Goal: Task Accomplishment & Management: Manage account settings

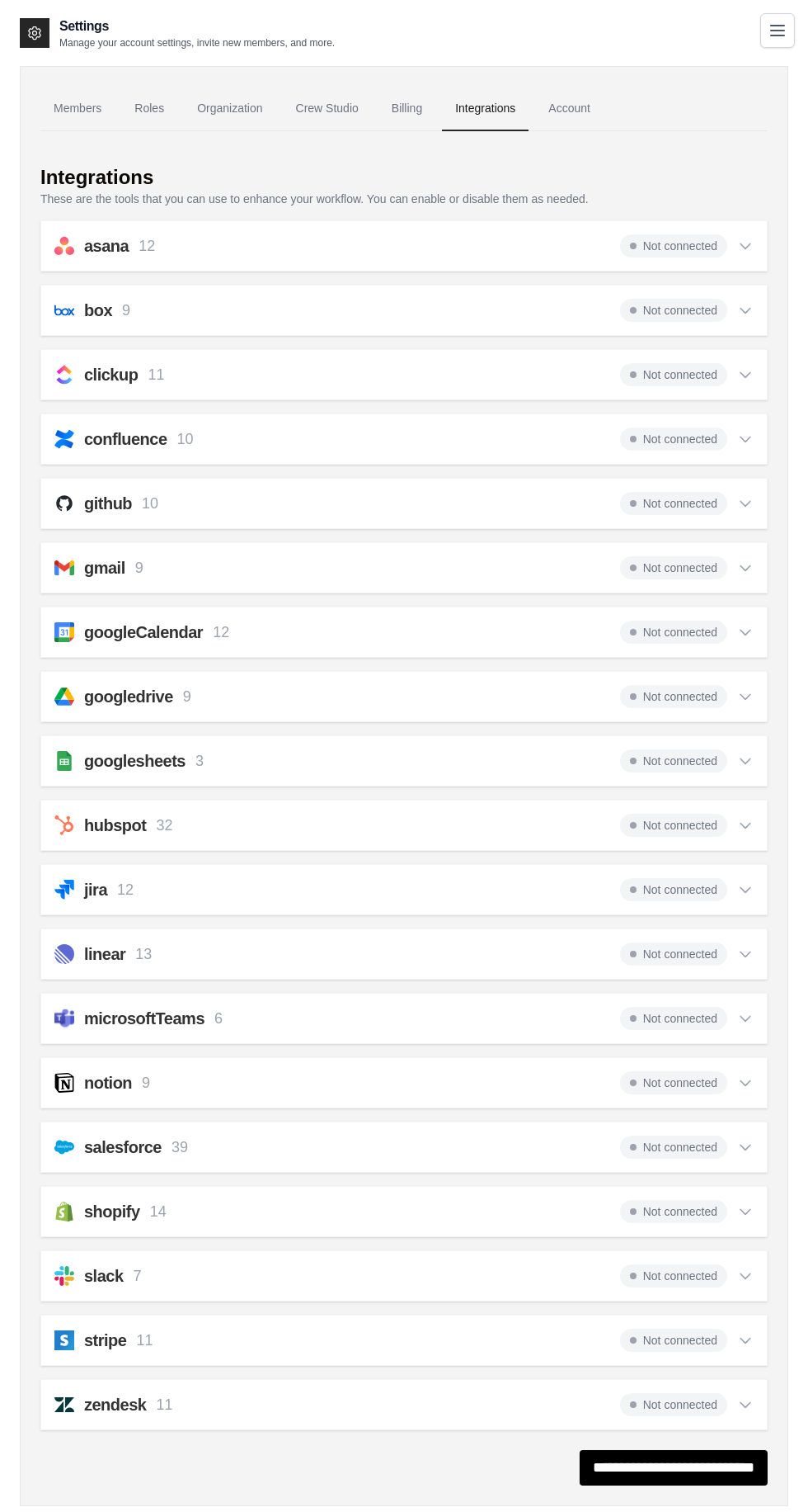
click at [780, 29] on icon "Toggle navigation" at bounding box center [778, 30] width 14 height 10
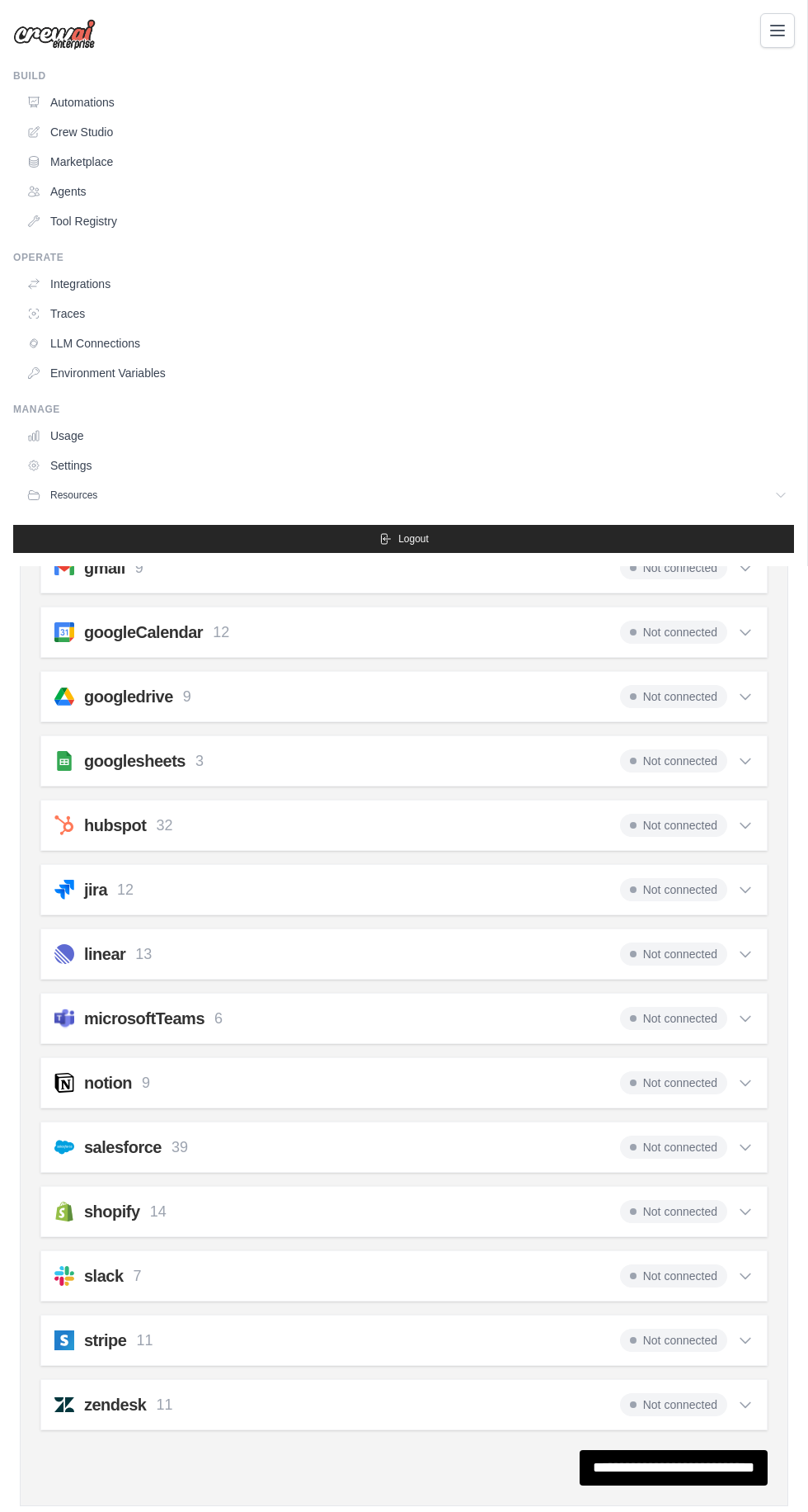
click at [106, 464] on link "Settings" at bounding box center [407, 464] width 775 height 26
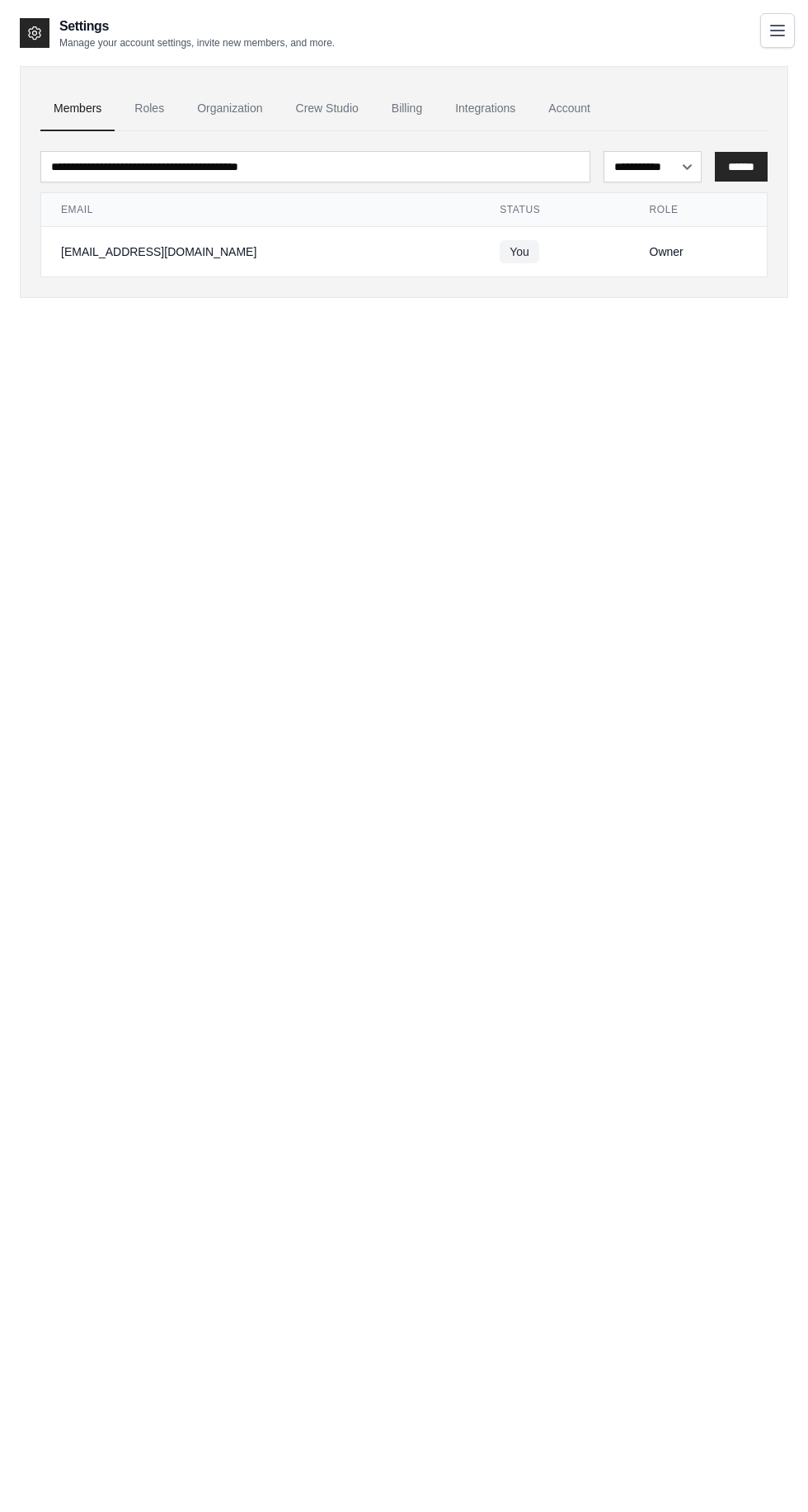
click at [501, 113] on link "Integrations" at bounding box center [485, 109] width 86 height 45
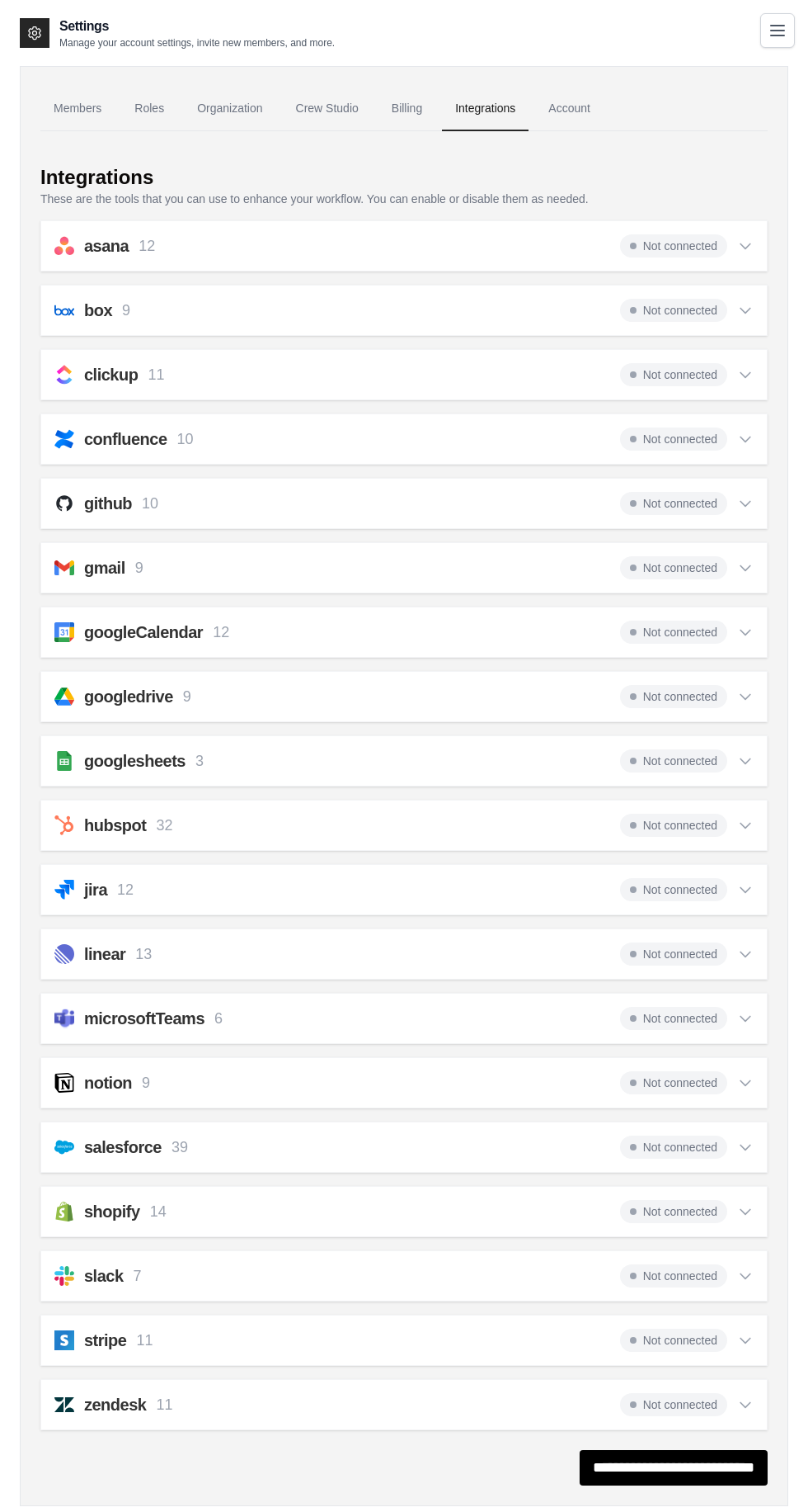
click at [747, 499] on icon at bounding box center [745, 503] width 17 height 17
